Goal: Task Accomplishment & Management: Manage account settings

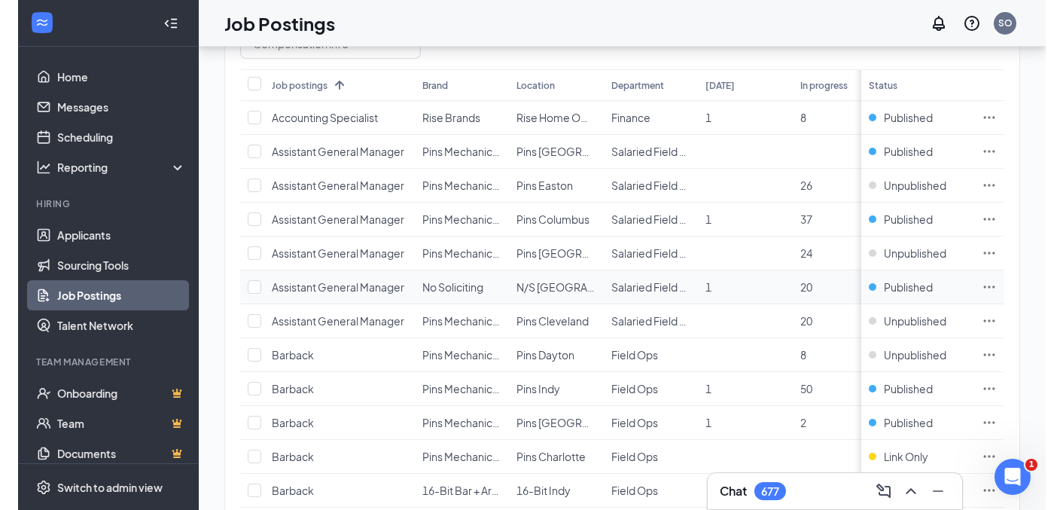
scroll to position [194, 0]
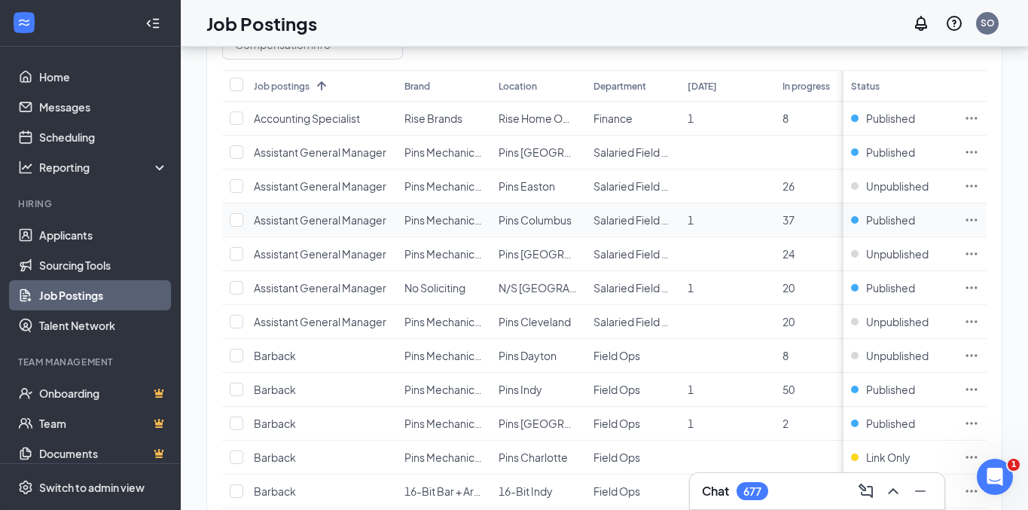
click at [968, 219] on icon "Ellipses" at bounding box center [971, 219] width 15 height 15
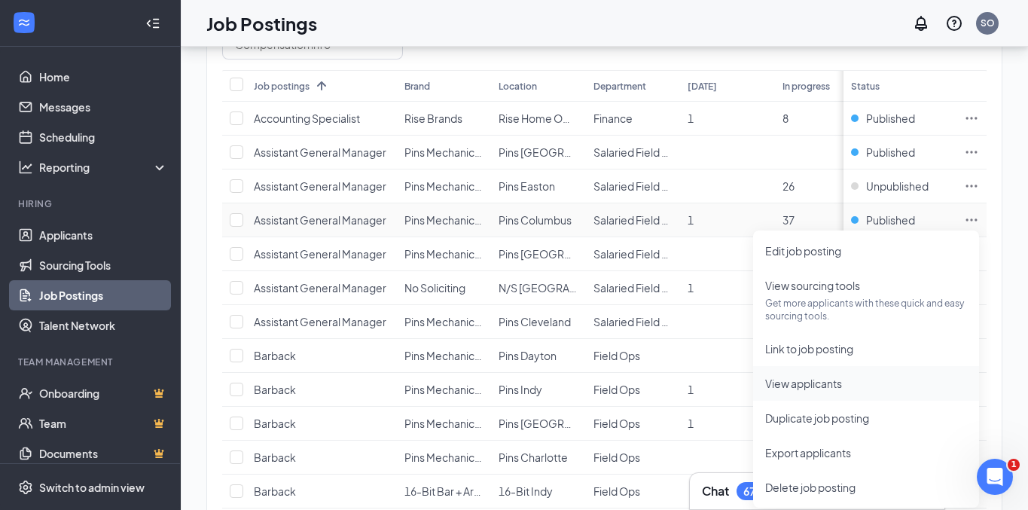
click at [828, 392] on li "View applicants" at bounding box center [866, 383] width 226 height 35
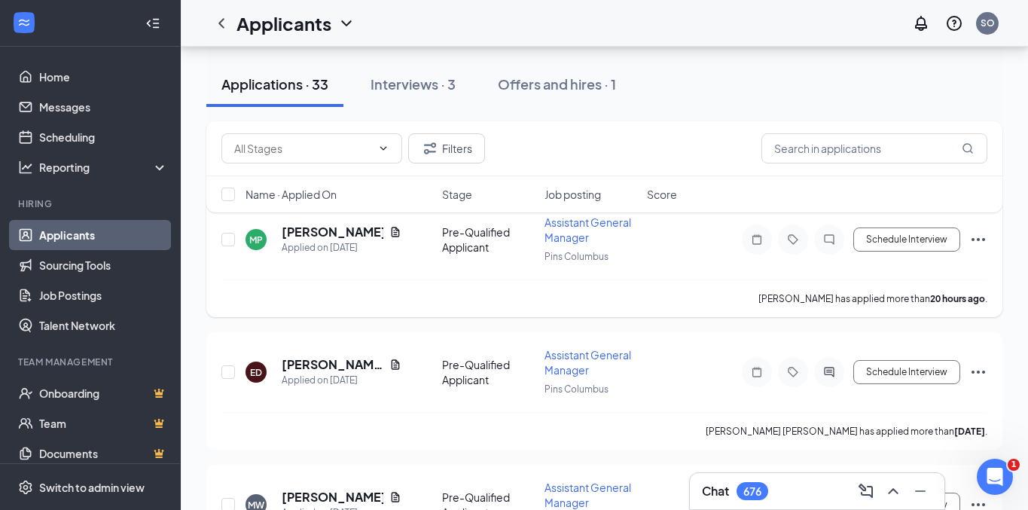
scroll to position [111, 0]
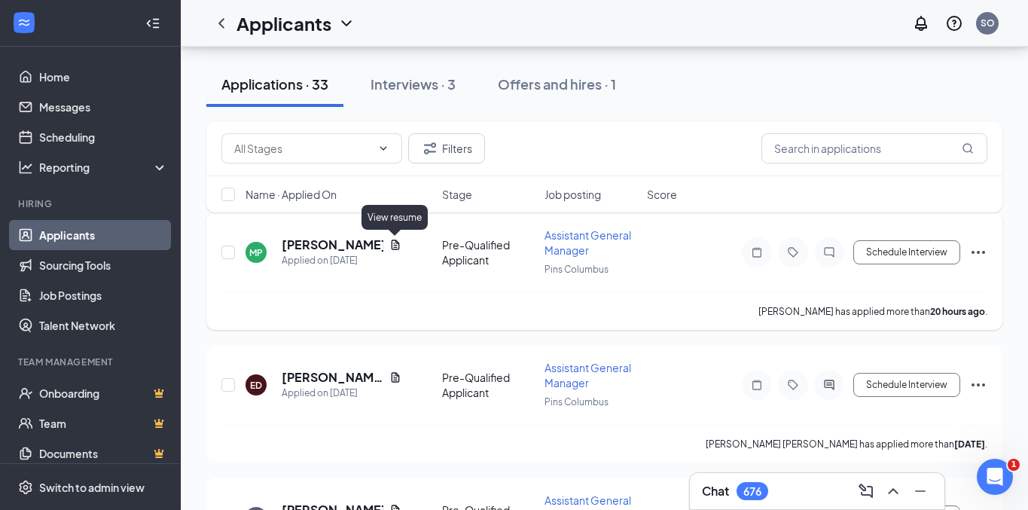
click at [394, 243] on icon "Document" at bounding box center [395, 245] width 12 height 12
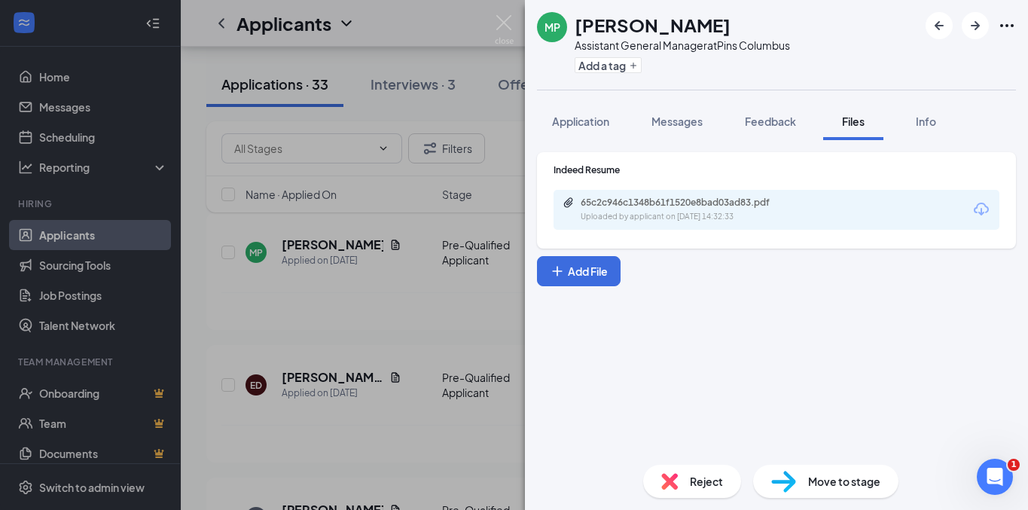
click at [669, 200] on div "65c2c946c1348b61f1520e8bad03ad83.pdf" at bounding box center [686, 203] width 211 height 12
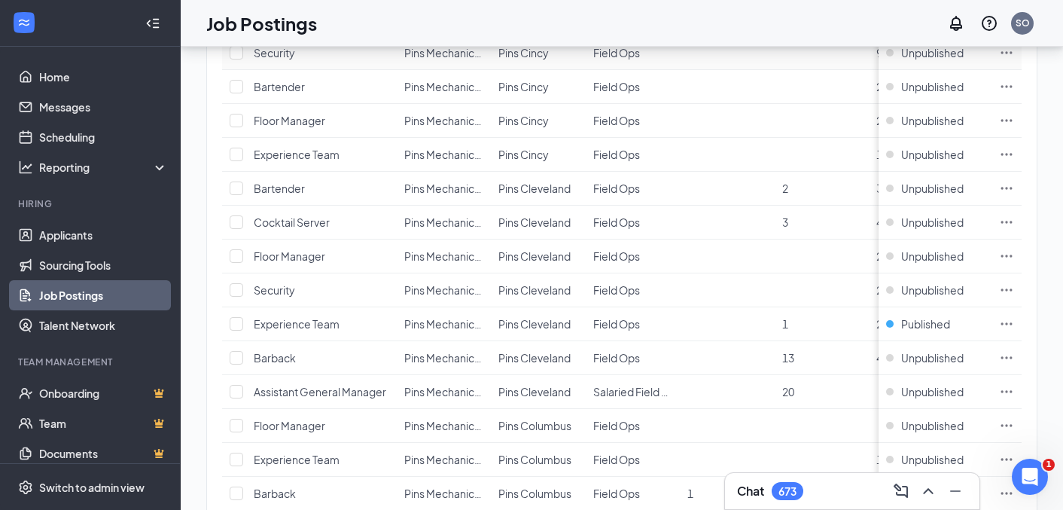
scroll to position [1563, 0]
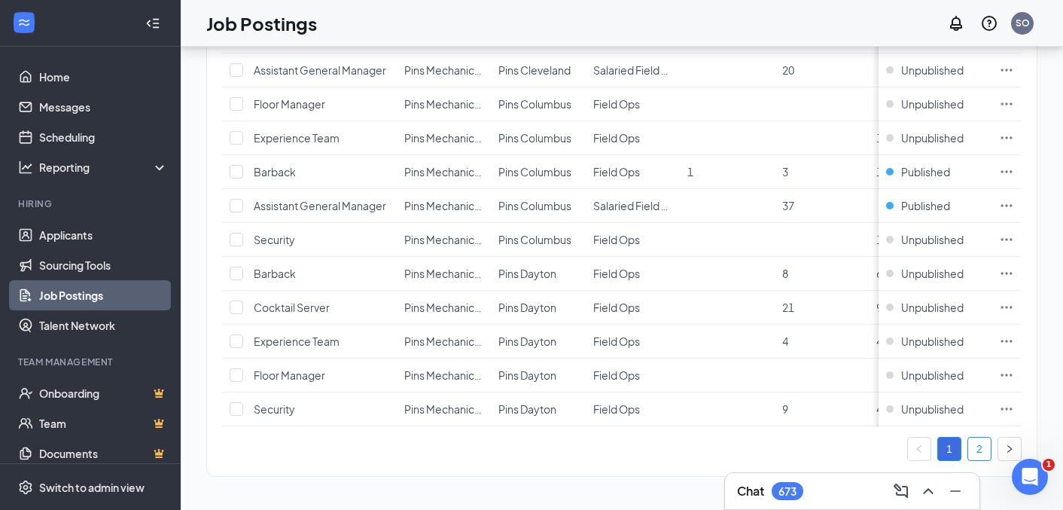
click at [981, 448] on link "2" at bounding box center [980, 449] width 23 height 23
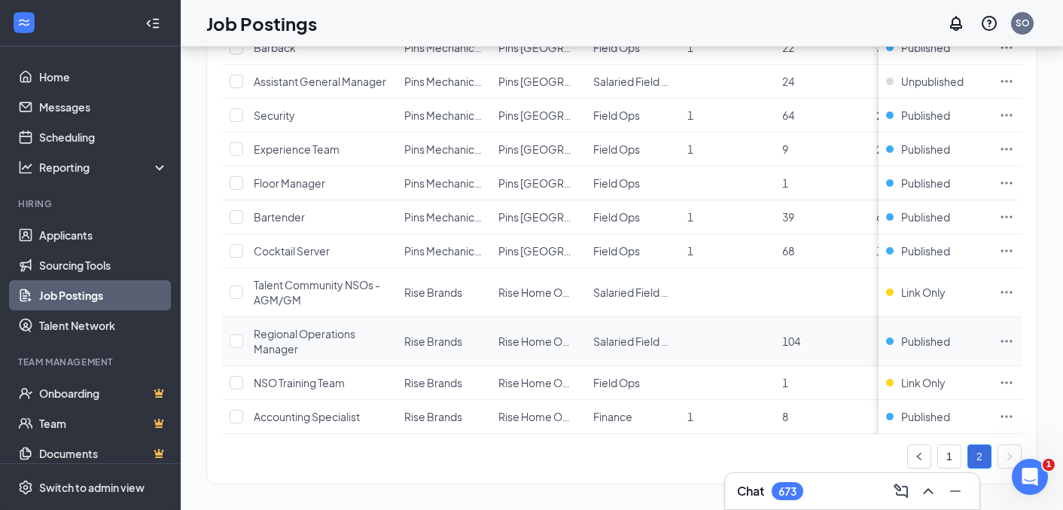
scroll to position [1457, 0]
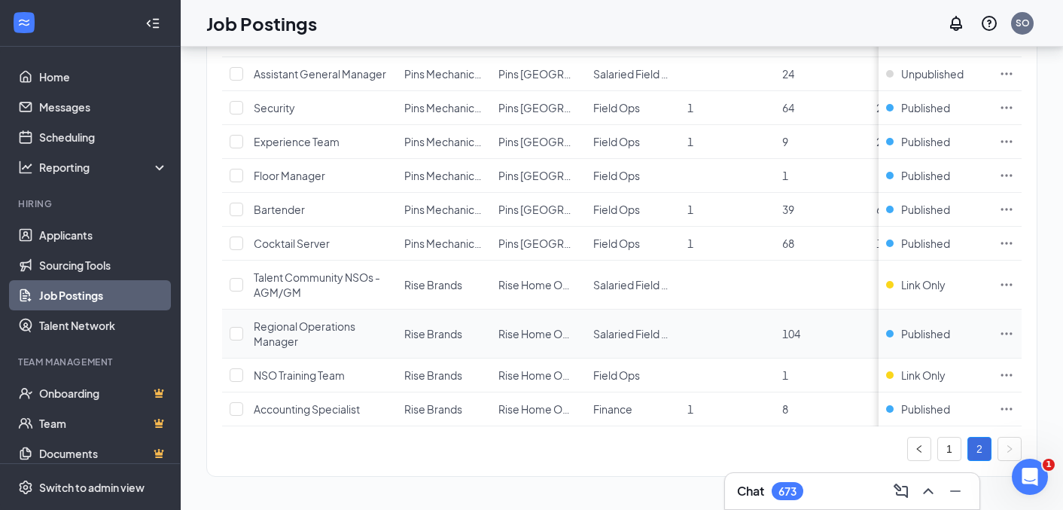
click at [1002, 332] on icon "Ellipses" at bounding box center [1007, 333] width 11 height 2
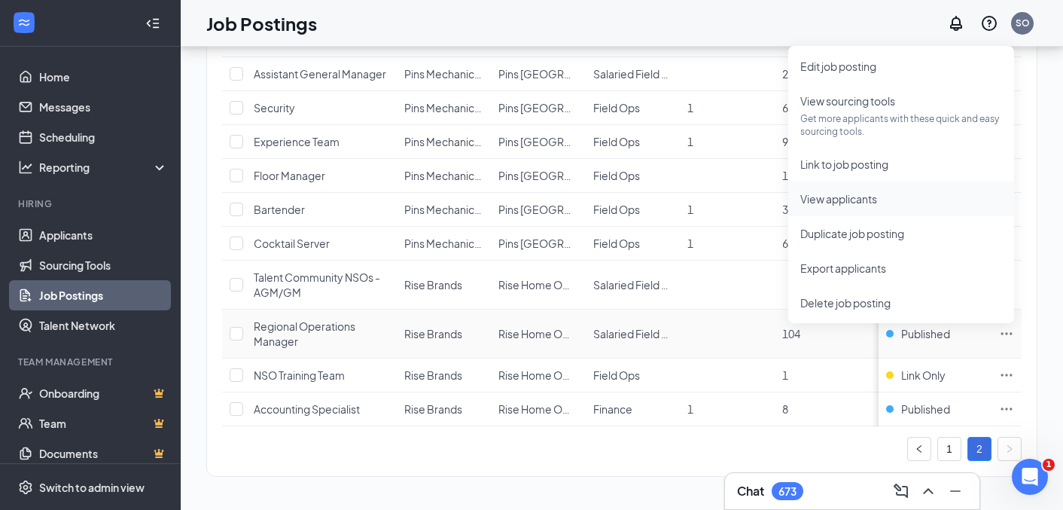
click at [886, 198] on span "View applicants" at bounding box center [902, 199] width 202 height 17
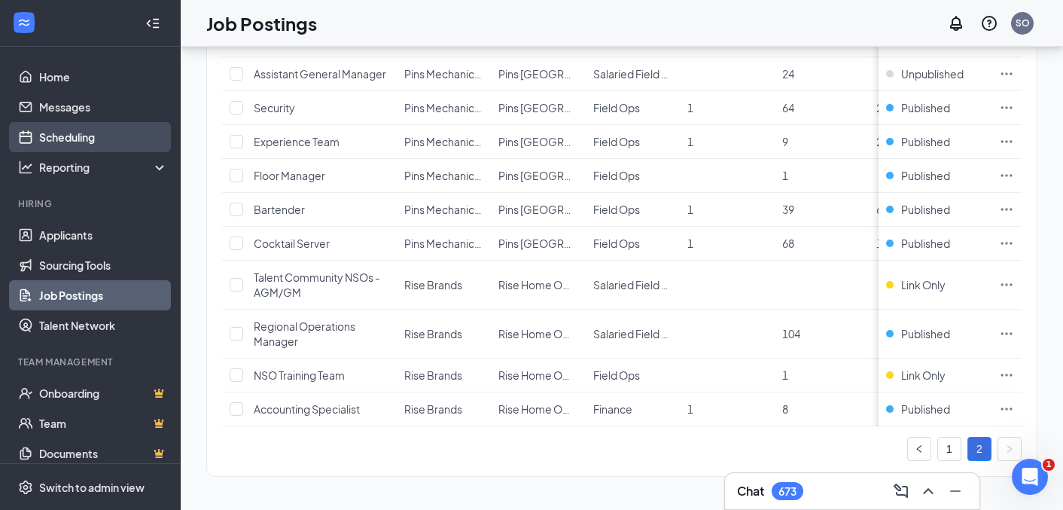
click at [77, 131] on link "Scheduling" at bounding box center [103, 137] width 129 height 30
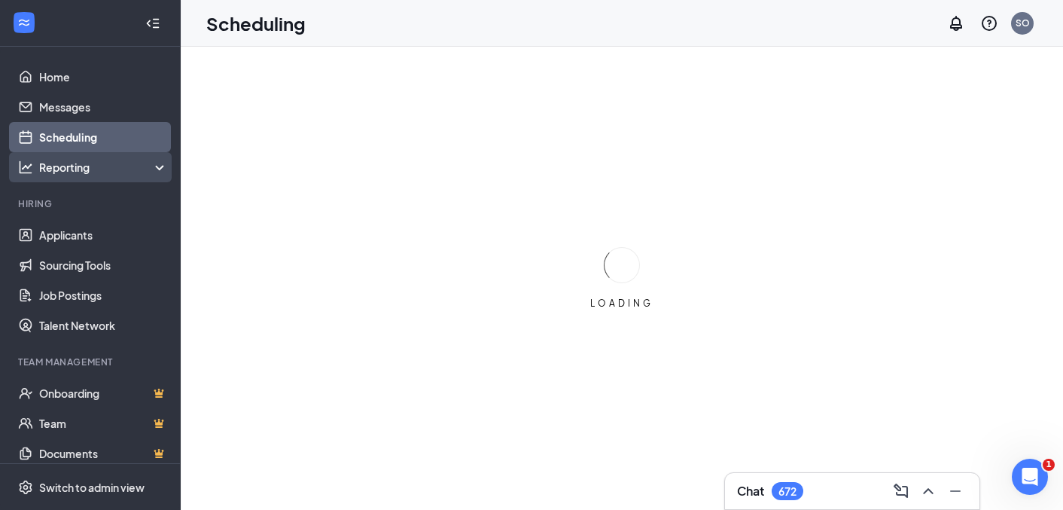
drag, startPoint x: 81, startPoint y: 170, endPoint x: 104, endPoint y: 177, distance: 23.6
click at [81, 170] on div "Reporting" at bounding box center [104, 167] width 130 height 15
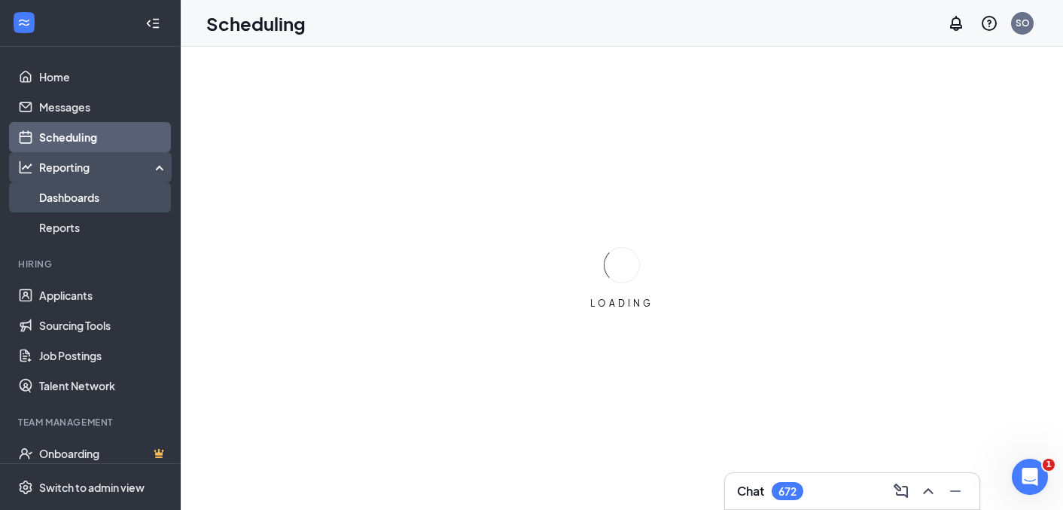
click at [81, 189] on link "Dashboards" at bounding box center [103, 197] width 129 height 30
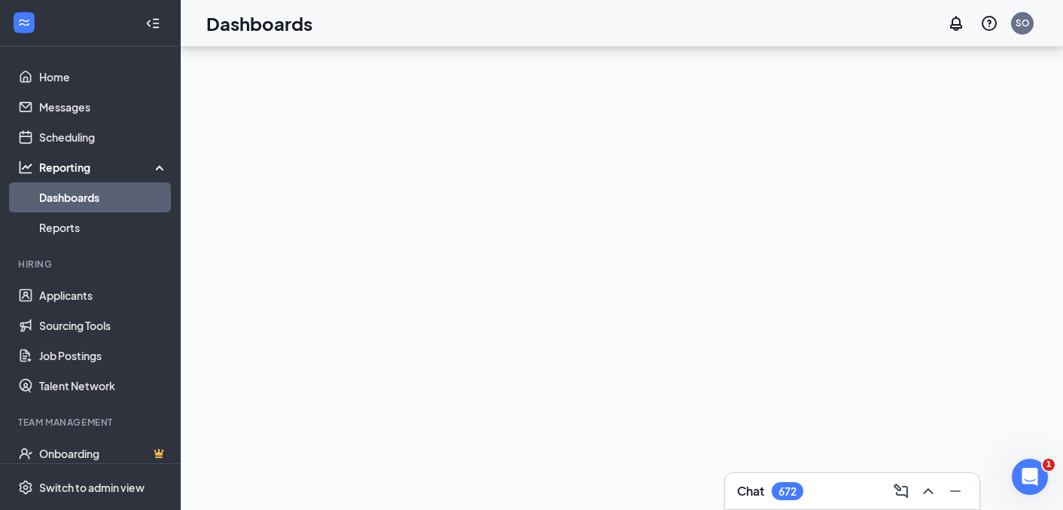
scroll to position [105, 0]
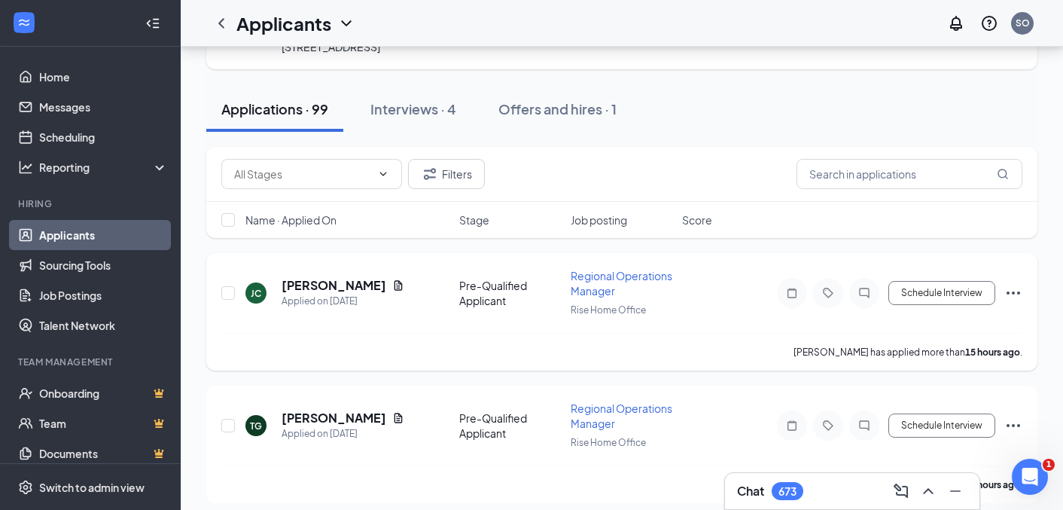
scroll to position [115, 0]
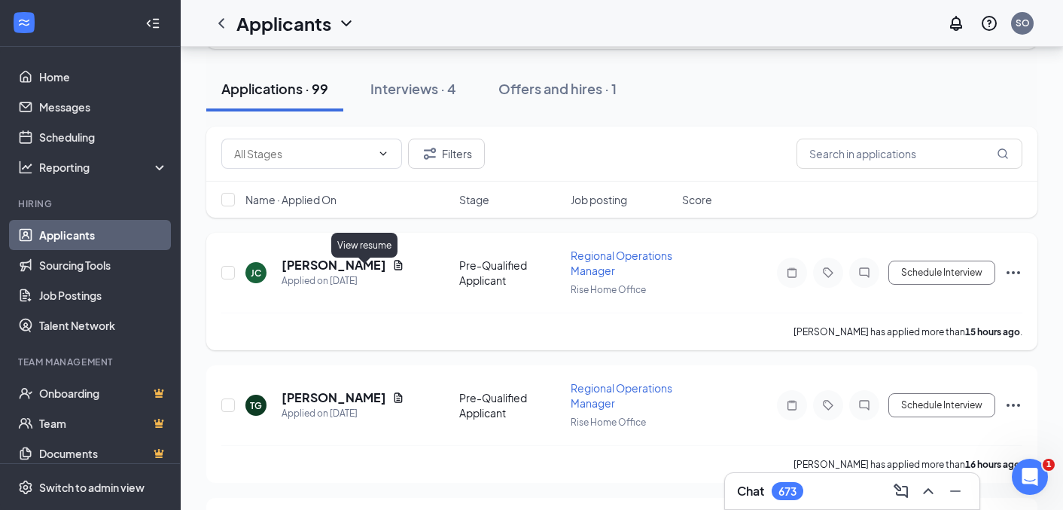
click at [395, 270] on icon "Document" at bounding box center [399, 265] width 8 height 10
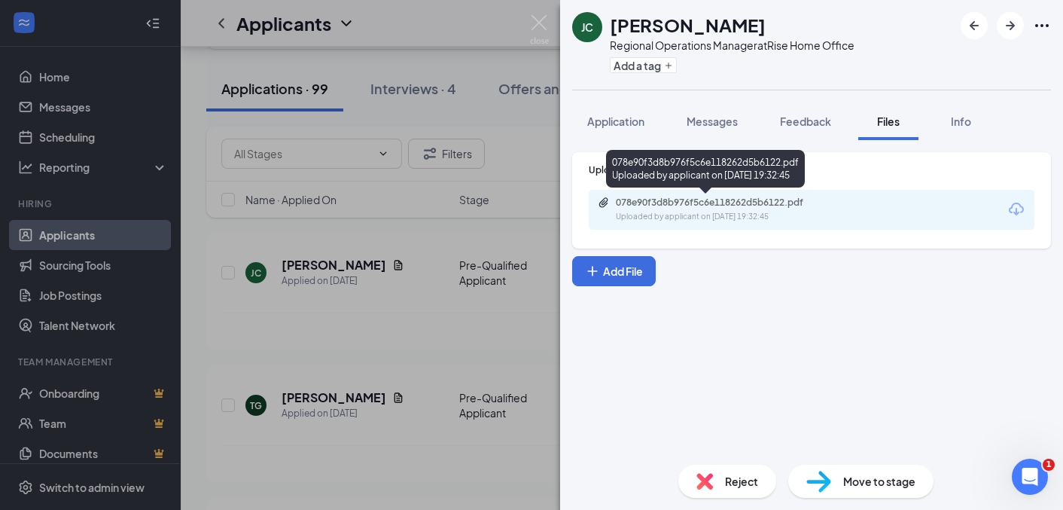
click at [766, 202] on div "078e90f3d8b976f5c6e118262d5b6122.pdf" at bounding box center [721, 203] width 211 height 12
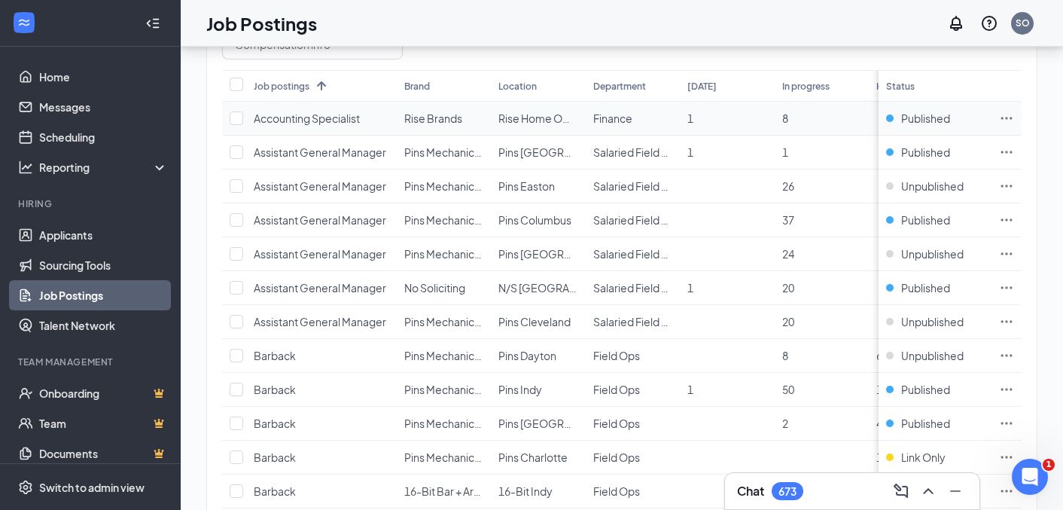
click at [1006, 114] on icon "Ellipses" at bounding box center [1006, 118] width 15 height 15
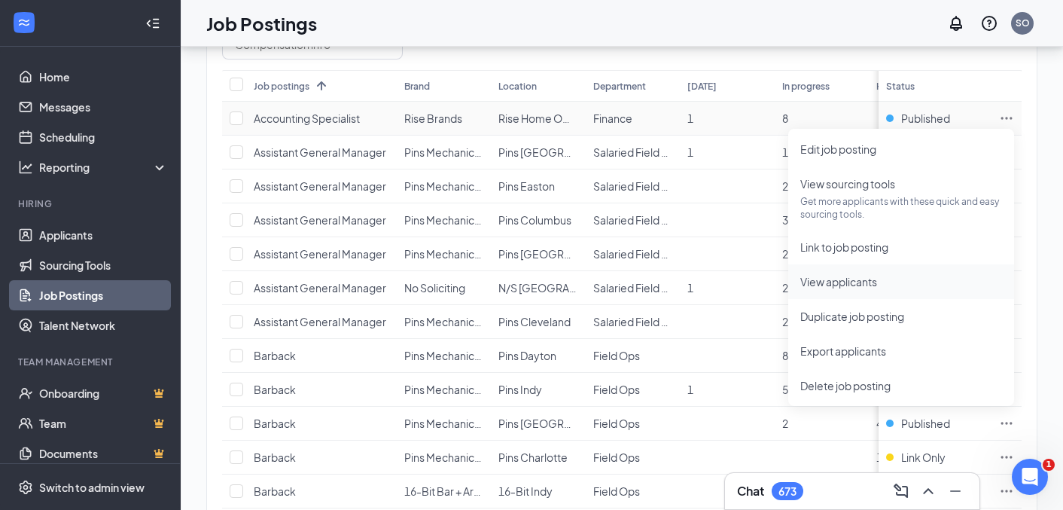
click at [844, 290] on li "View applicants" at bounding box center [902, 281] width 226 height 35
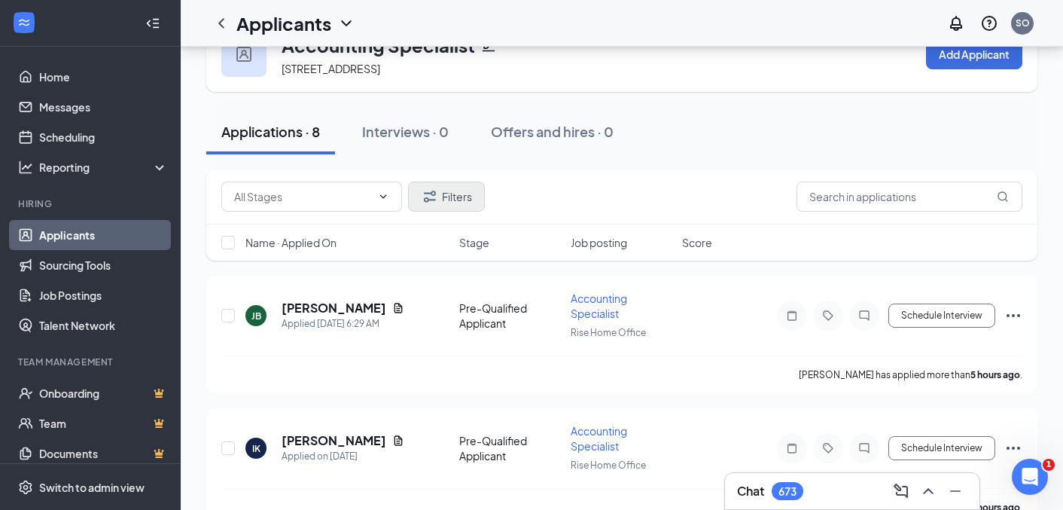
scroll to position [59, 0]
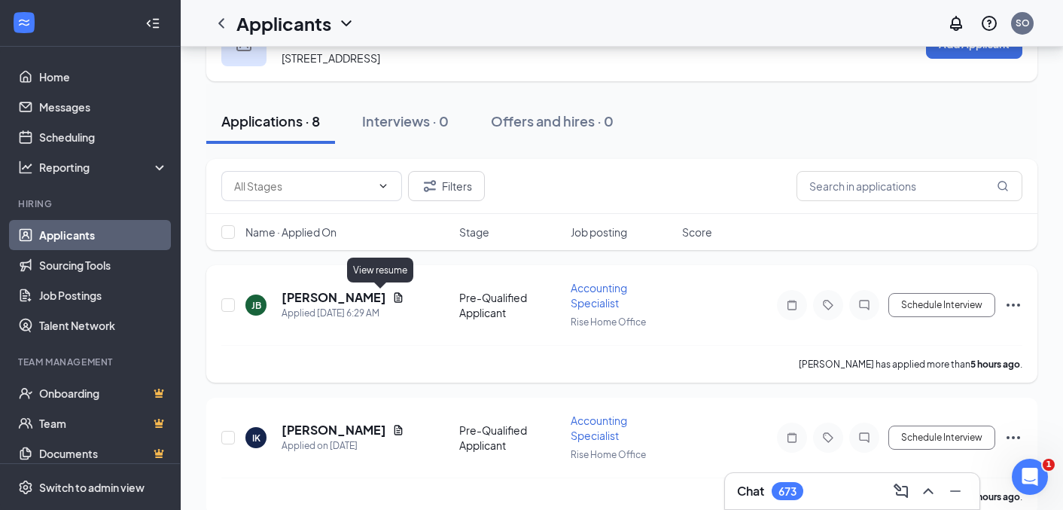
click at [392, 301] on icon "Document" at bounding box center [398, 297] width 12 height 12
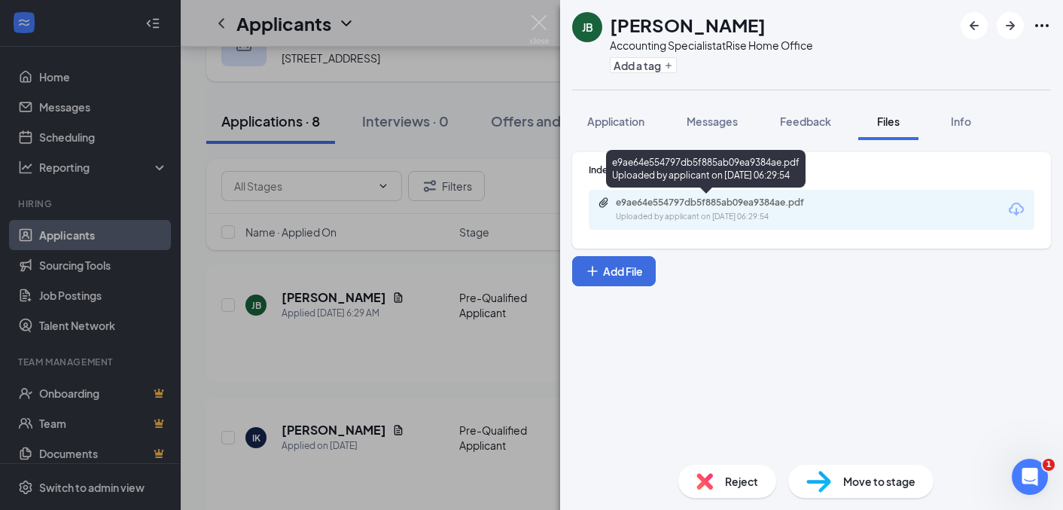
click at [700, 218] on div "Uploaded by applicant on [DATE] 06:29:54" at bounding box center [729, 217] width 226 height 12
